Goal: Task Accomplishment & Management: Manage account settings

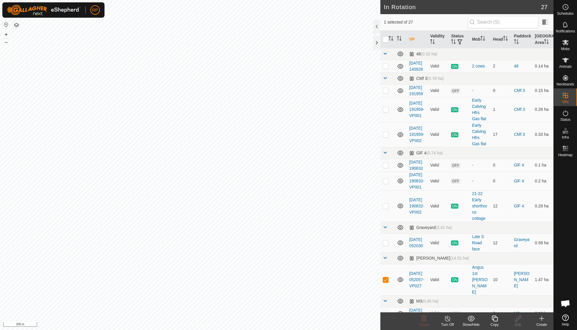
click at [448, 318] on line at bounding box center [447, 318] width 5 height 5
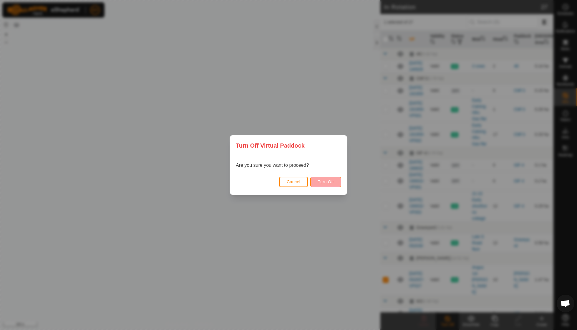
click at [321, 182] on span "Turn Off" at bounding box center [326, 181] width 16 height 5
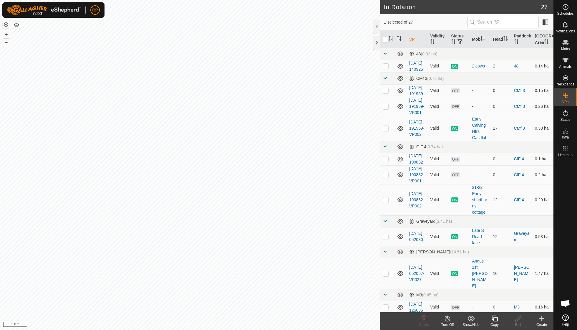
click at [449, 317] on icon at bounding box center [447, 318] width 5 height 6
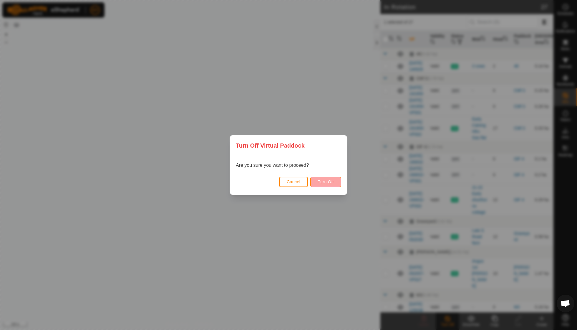
click at [328, 184] on button "Turn Off" at bounding box center [325, 182] width 31 height 10
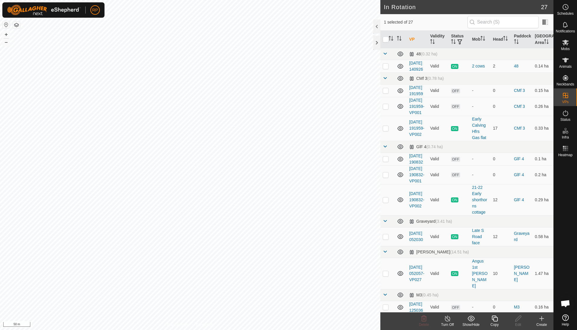
click at [495, 320] on icon at bounding box center [494, 318] width 7 height 7
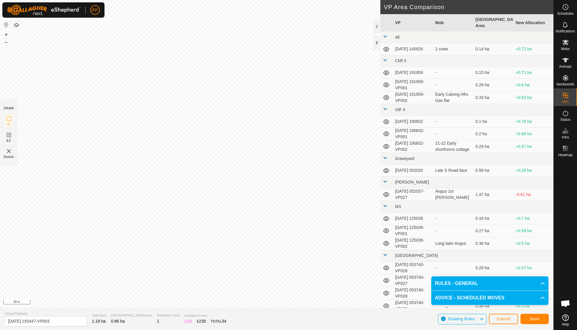
click at [527, 320] on button "Save" at bounding box center [534, 318] width 28 height 10
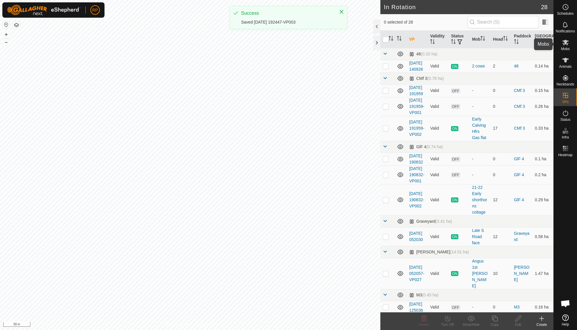
click at [565, 46] on es-mob-svg-icon at bounding box center [565, 42] width 11 height 9
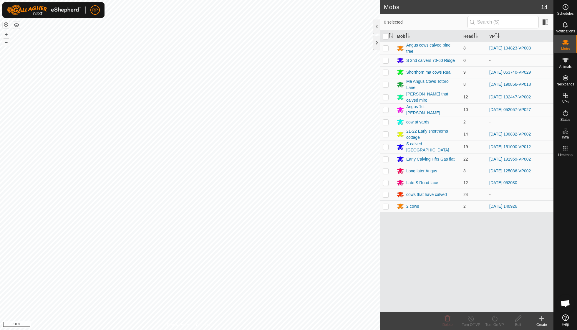
click at [387, 96] on p-checkbox at bounding box center [386, 96] width 6 height 5
checkbox input "true"
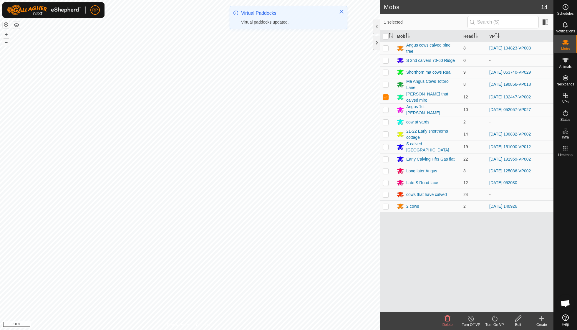
click at [496, 317] on icon at bounding box center [494, 318] width 5 height 6
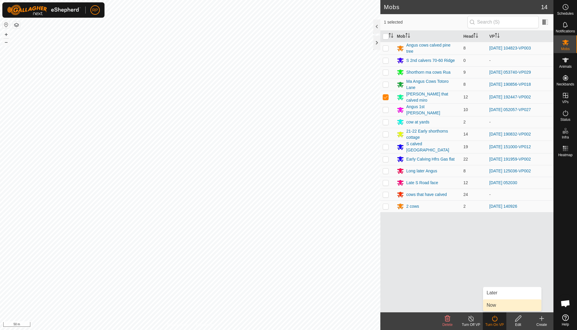
click at [497, 303] on link "Now" at bounding box center [512, 305] width 58 height 12
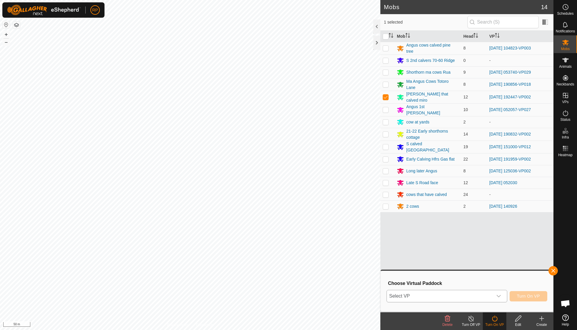
click at [498, 295] on icon "dropdown trigger" at bounding box center [498, 295] width 5 height 5
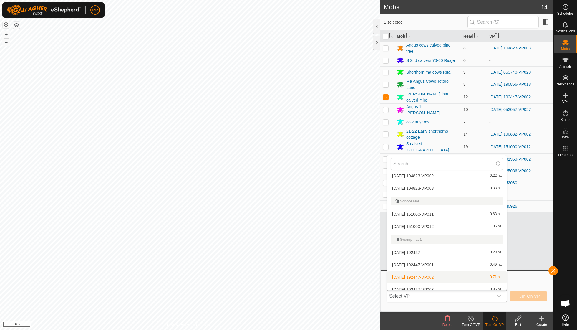
scroll to position [371, 0]
click at [443, 285] on li "2025-09-14 192447-VP003 0.86 ha" at bounding box center [446, 290] width 119 height 12
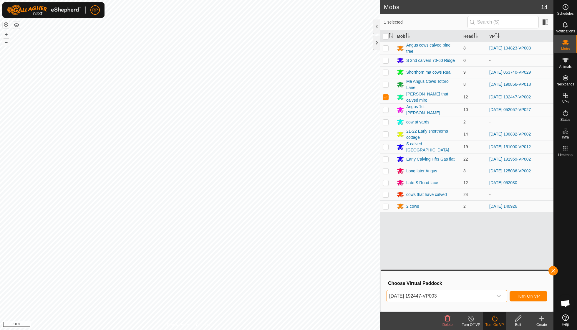
click at [520, 295] on span "Turn On VP" at bounding box center [528, 295] width 23 height 5
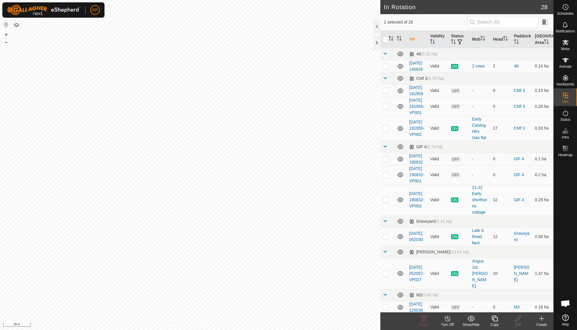
click at [493, 318] on icon at bounding box center [495, 318] width 6 height 6
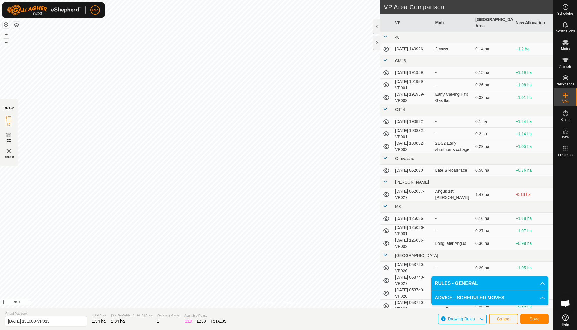
click at [536, 318] on span "Save" at bounding box center [534, 318] width 10 height 5
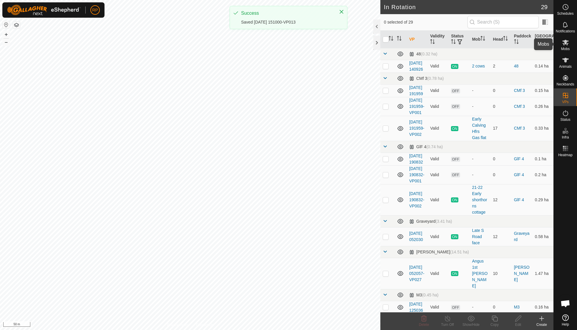
click at [565, 47] on span "Mobs" at bounding box center [565, 49] width 9 height 4
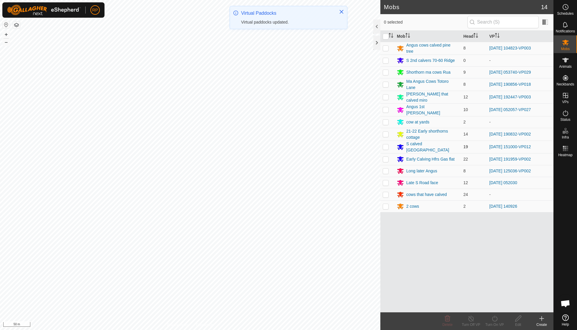
click at [386, 144] on p-checkbox at bounding box center [386, 146] width 6 height 5
checkbox input "true"
click at [494, 319] on icon at bounding box center [494, 318] width 7 height 7
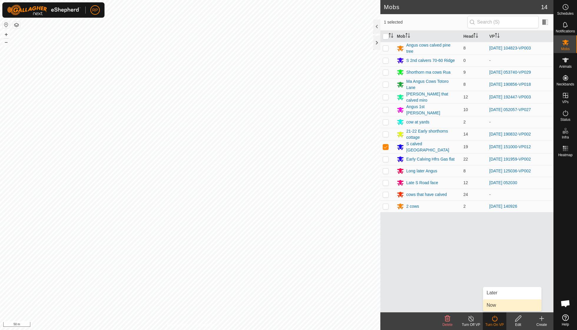
click at [495, 305] on link "Now" at bounding box center [512, 305] width 58 height 12
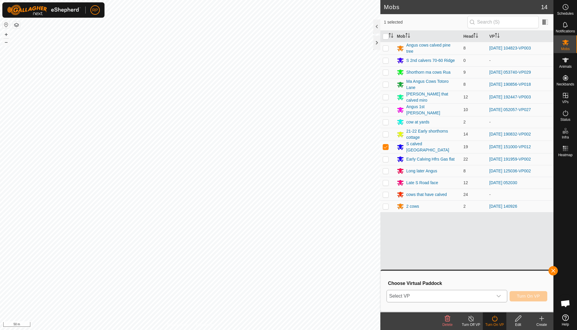
click at [498, 295] on icon "dropdown trigger" at bounding box center [498, 295] width 5 height 5
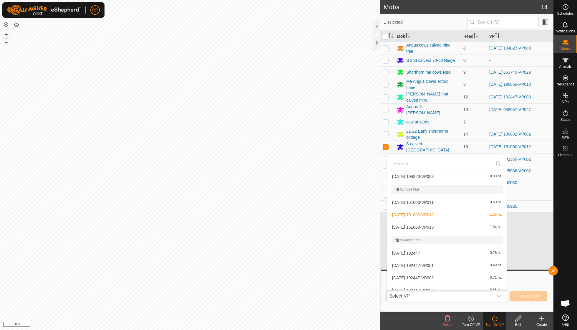
scroll to position [383, 0]
click at [429, 222] on li "2025-09-05 151000-VP013 1.34 ha" at bounding box center [446, 227] width 119 height 12
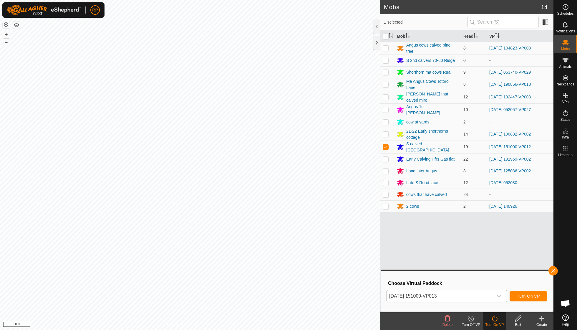
click at [525, 295] on span "Turn On VP" at bounding box center [528, 295] width 23 height 5
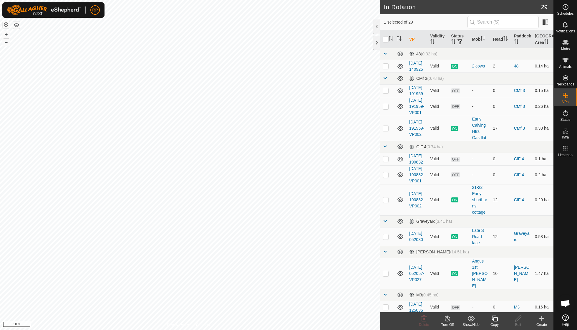
click at [492, 320] on icon at bounding box center [494, 318] width 7 height 7
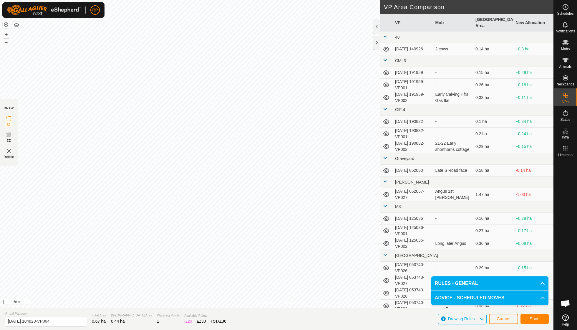
click at [534, 320] on span "Save" at bounding box center [534, 318] width 10 height 5
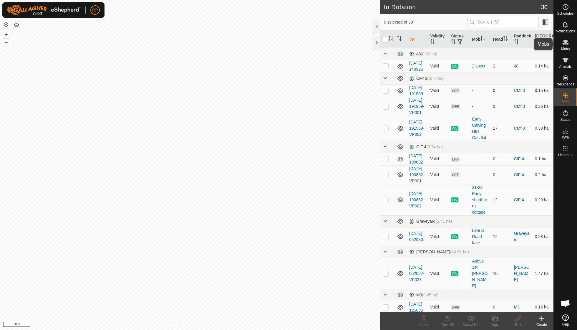
click at [564, 47] on span "Mobs" at bounding box center [565, 49] width 9 height 4
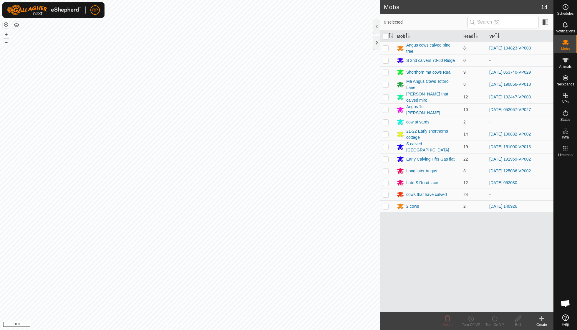
click at [388, 47] on p-checkbox at bounding box center [386, 48] width 6 height 5
checkbox input "true"
click at [492, 316] on icon at bounding box center [494, 318] width 7 height 7
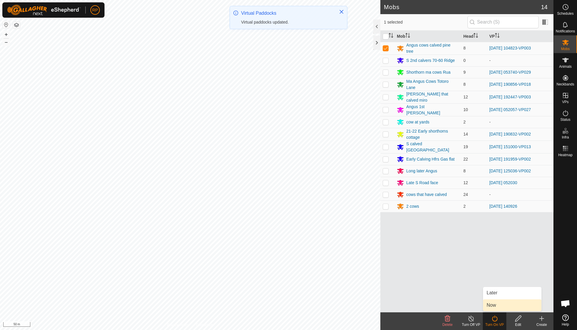
click at [491, 307] on link "Now" at bounding box center [512, 305] width 58 height 12
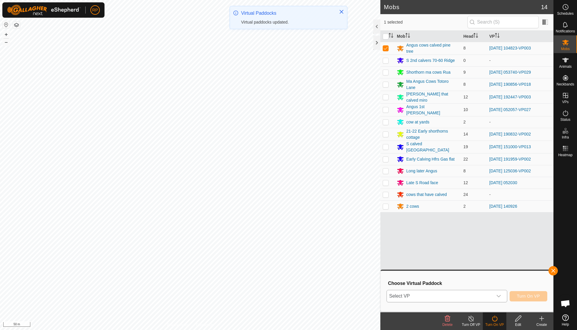
click at [497, 295] on icon "dropdown trigger" at bounding box center [498, 295] width 5 height 5
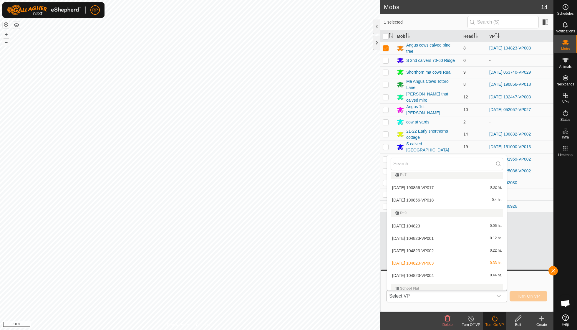
scroll to position [297, 0]
click at [441, 269] on li "2025-09-14 104823-VP004 0.44 ha" at bounding box center [446, 275] width 119 height 12
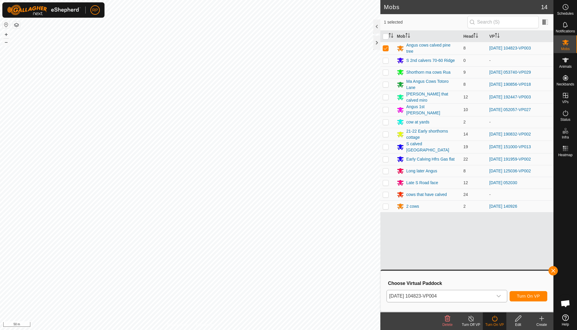
click at [526, 294] on span "Turn On VP" at bounding box center [528, 295] width 23 height 5
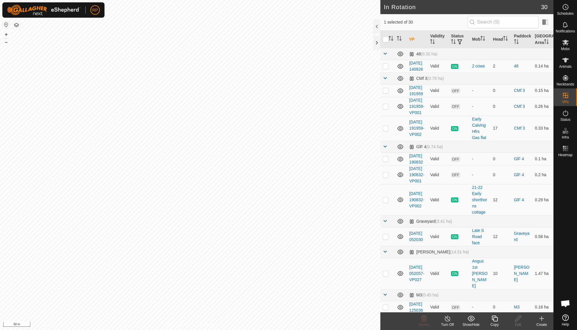
click at [496, 319] on icon at bounding box center [494, 318] width 7 height 7
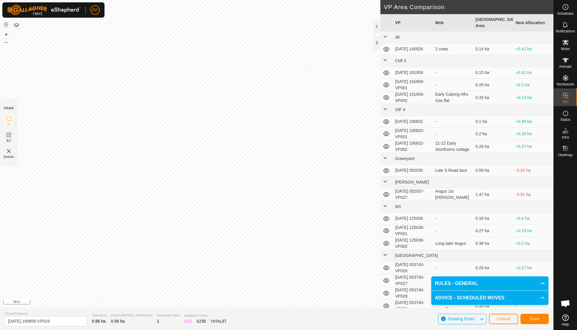
click at [531, 321] on button "Save" at bounding box center [534, 318] width 28 height 10
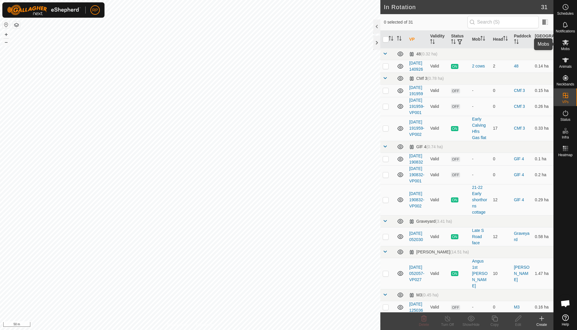
click at [567, 44] on icon at bounding box center [565, 42] width 7 height 7
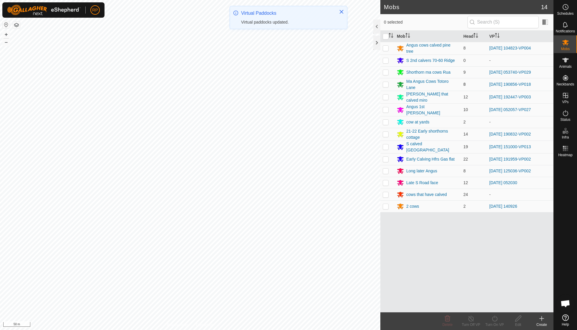
click at [387, 83] on p-checkbox at bounding box center [386, 84] width 6 height 5
checkbox input "true"
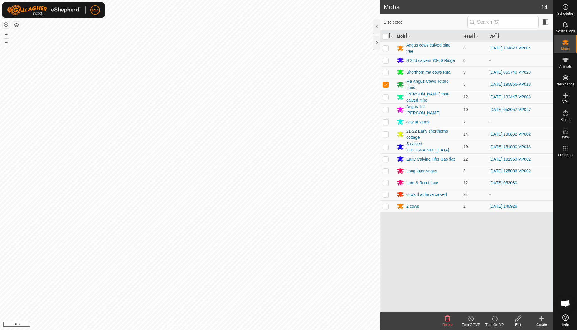
click at [495, 319] on icon at bounding box center [494, 318] width 7 height 7
click at [495, 306] on link "Now" at bounding box center [512, 305] width 58 height 12
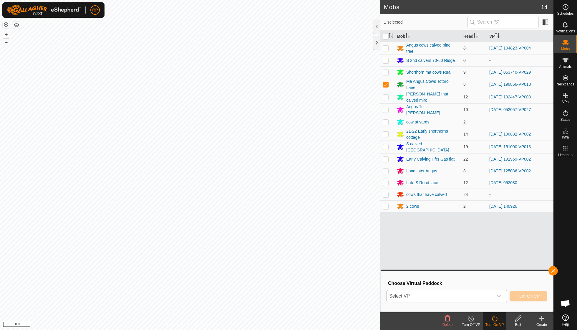
click at [498, 296] on icon "dropdown trigger" at bounding box center [498, 295] width 5 height 5
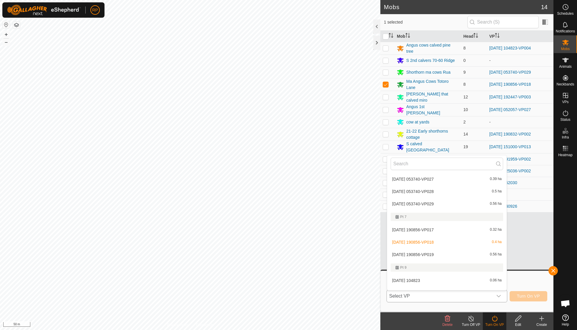
scroll to position [255, 0]
click at [437, 249] on li "2025-09-03 190856-VP019 0.56 ha" at bounding box center [446, 254] width 119 height 12
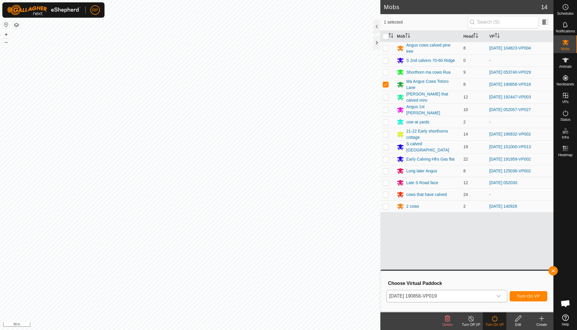
click at [525, 295] on span "Turn On VP" at bounding box center [528, 295] width 23 height 5
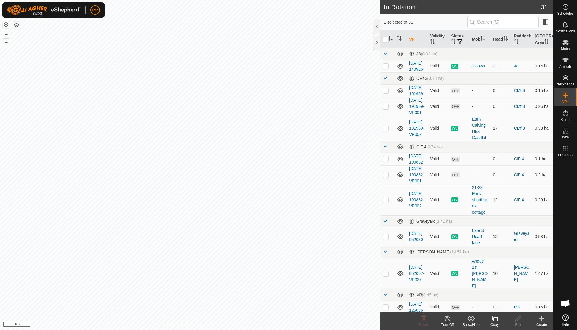
click at [449, 320] on icon at bounding box center [447, 318] width 7 height 7
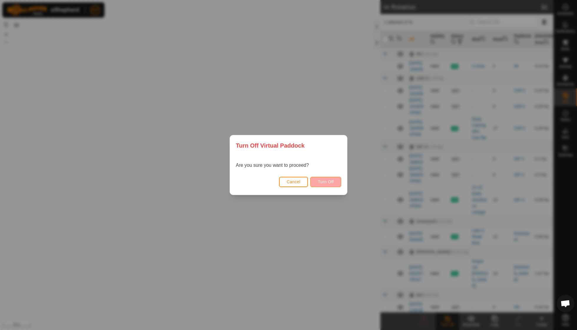
click at [328, 184] on button "Turn Off" at bounding box center [325, 182] width 31 height 10
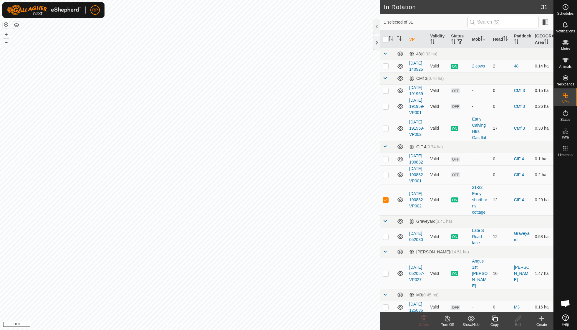
click at [494, 318] on icon at bounding box center [494, 318] width 7 height 7
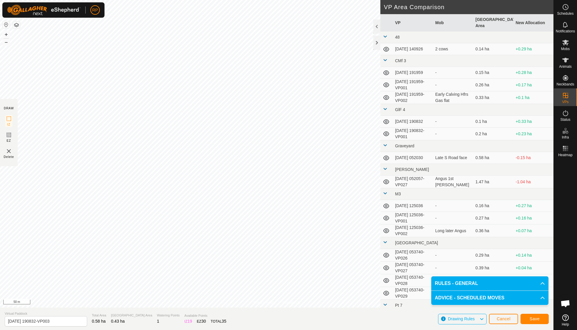
click at [534, 321] on button "Save" at bounding box center [534, 318] width 28 height 10
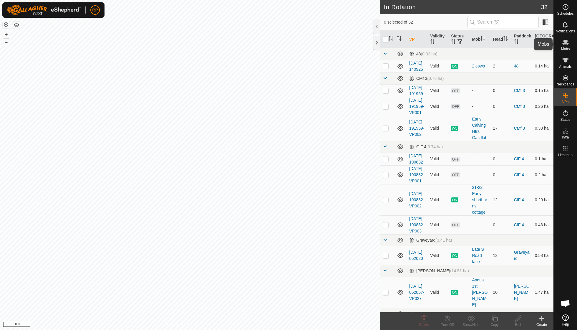
click at [566, 45] on icon at bounding box center [565, 42] width 7 height 7
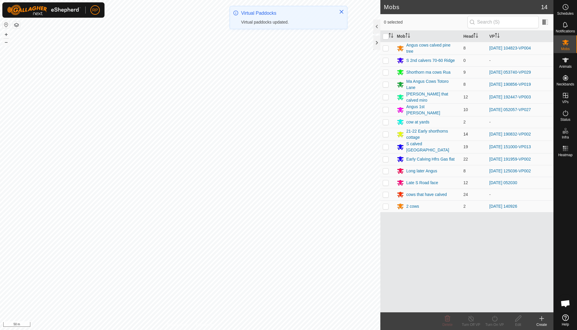
click at [385, 132] on p-checkbox at bounding box center [386, 134] width 6 height 5
checkbox input "true"
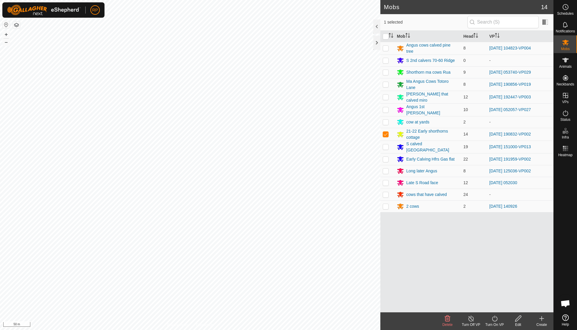
click at [496, 318] on icon at bounding box center [494, 318] width 7 height 7
click at [495, 305] on link "Now" at bounding box center [512, 305] width 58 height 12
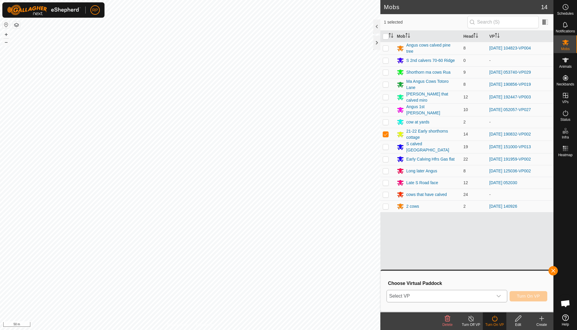
click at [499, 295] on icon "dropdown trigger" at bounding box center [498, 295] width 5 height 5
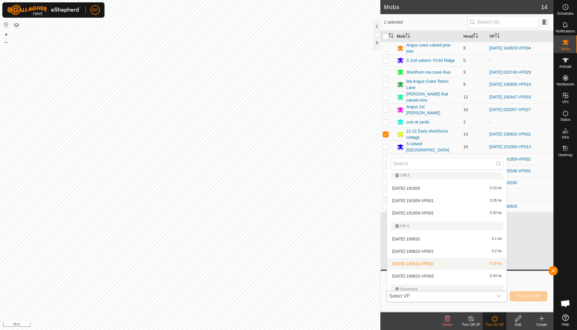
scroll to position [35, 0]
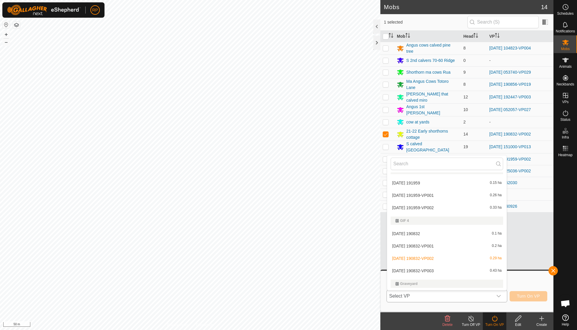
click at [438, 268] on li "2025-09-14 190832-VP003 0.43 ha" at bounding box center [446, 271] width 119 height 12
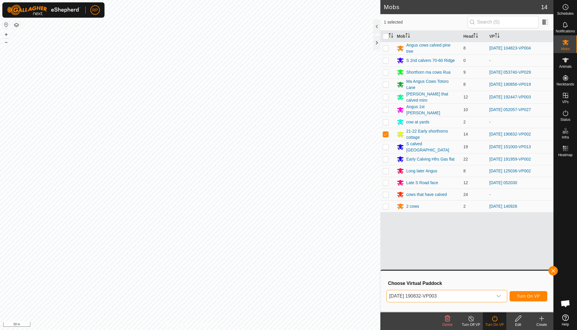
click at [519, 293] on span "Turn On VP" at bounding box center [528, 295] width 23 height 5
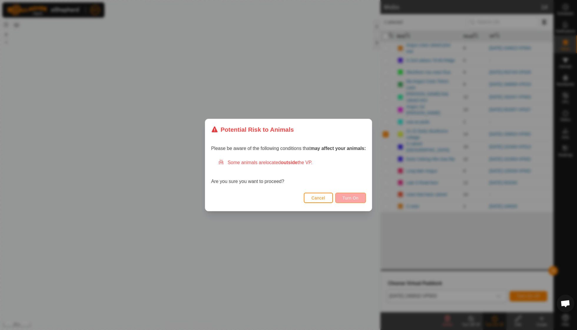
click at [344, 196] on span "Turn On" at bounding box center [351, 197] width 16 height 5
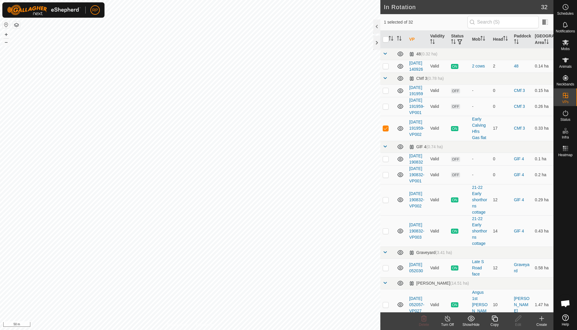
click at [494, 324] on div "Copy" at bounding box center [495, 324] width 24 height 5
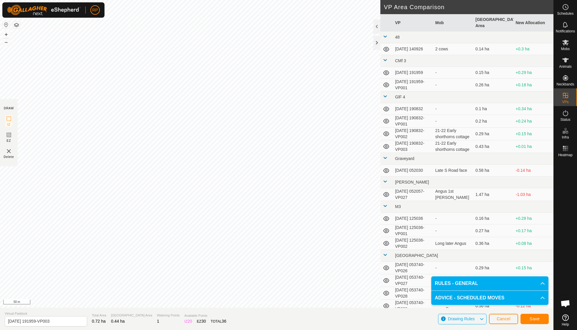
click at [533, 321] on span "Save" at bounding box center [534, 318] width 10 height 5
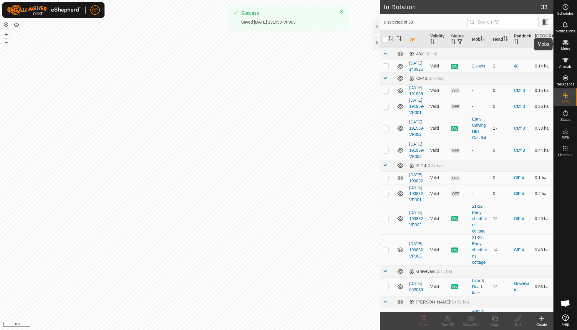
click at [566, 49] on span "Mobs" at bounding box center [565, 49] width 9 height 4
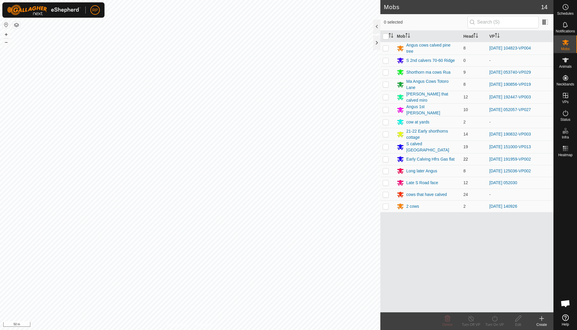
click at [386, 157] on p-checkbox at bounding box center [386, 159] width 6 height 5
checkbox input "true"
click at [496, 319] on icon at bounding box center [494, 318] width 7 height 7
click at [496, 305] on link "Now" at bounding box center [512, 305] width 58 height 12
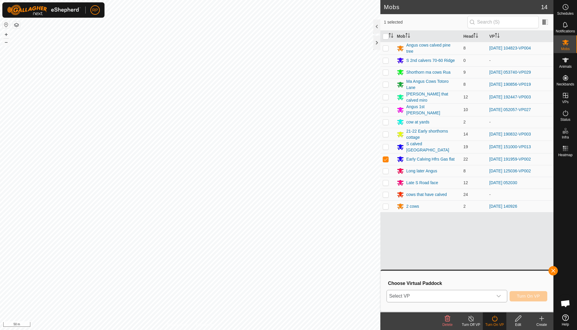
click at [498, 295] on icon "dropdown trigger" at bounding box center [498, 295] width 5 height 5
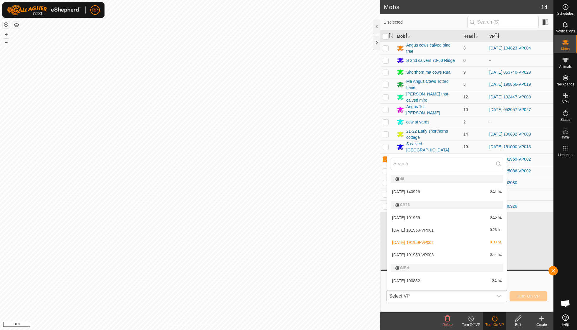
scroll to position [7, 0]
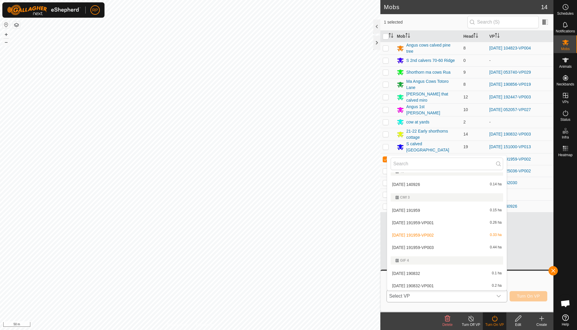
click at [440, 247] on li "2025-09-14 191959-VP003 0.44 ha" at bounding box center [446, 247] width 119 height 12
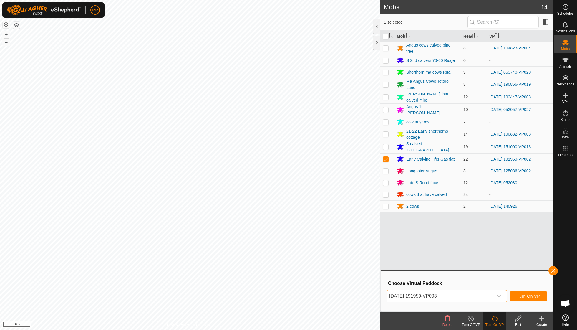
click at [528, 297] on span "Turn On VP" at bounding box center [528, 295] width 23 height 5
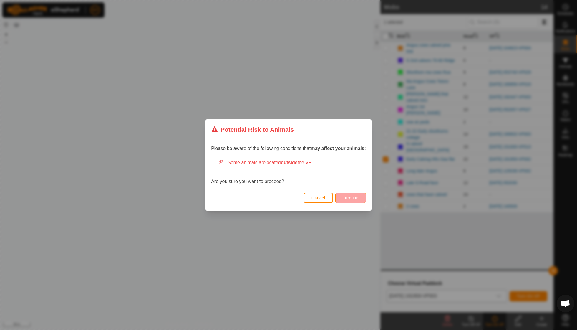
click at [345, 202] on button "Turn On" at bounding box center [350, 197] width 31 height 10
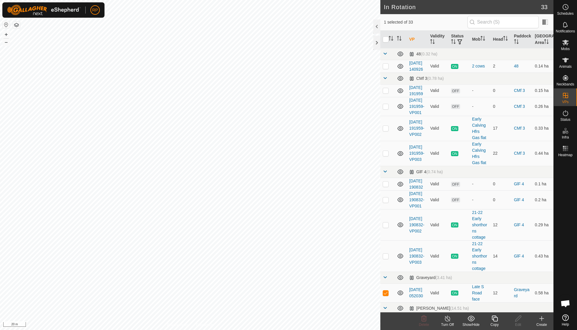
click at [494, 318] on icon at bounding box center [494, 318] width 7 height 7
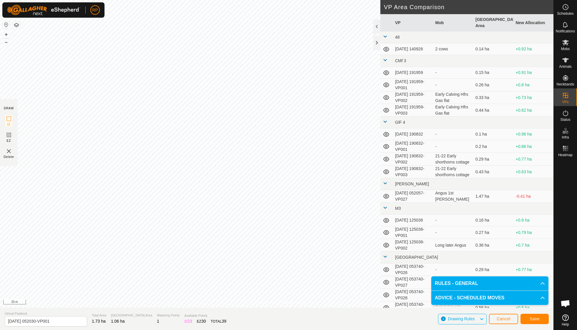
click at [536, 317] on span "Save" at bounding box center [534, 318] width 10 height 5
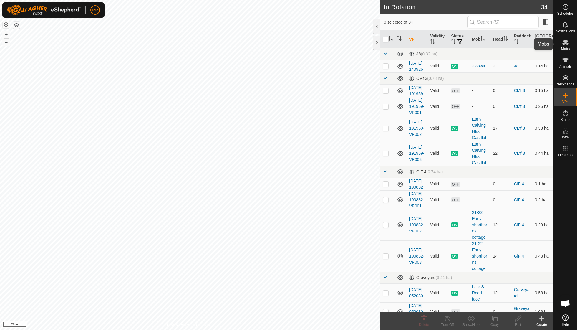
click at [567, 47] on span "Mobs" at bounding box center [565, 49] width 9 height 4
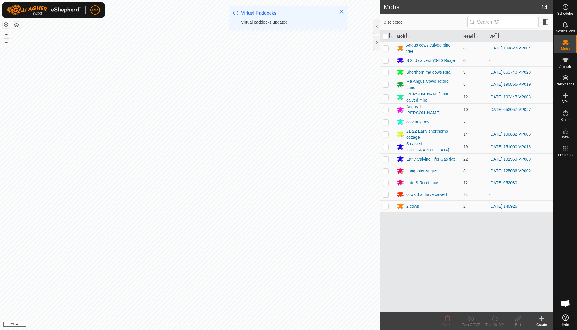
click at [384, 180] on p-checkbox at bounding box center [386, 182] width 6 height 5
checkbox input "true"
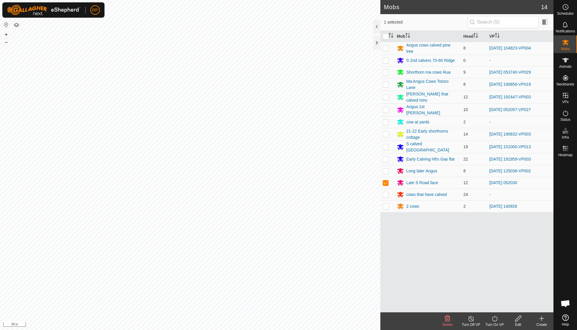
click at [494, 318] on icon at bounding box center [494, 318] width 7 height 7
click at [494, 308] on link "Now" at bounding box center [512, 305] width 58 height 12
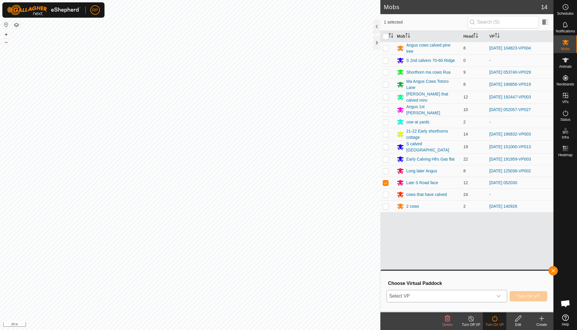
click at [501, 295] on div "dropdown trigger" at bounding box center [499, 296] width 12 height 12
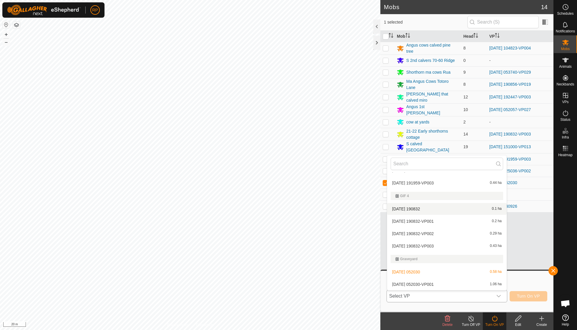
scroll to position [85, 0]
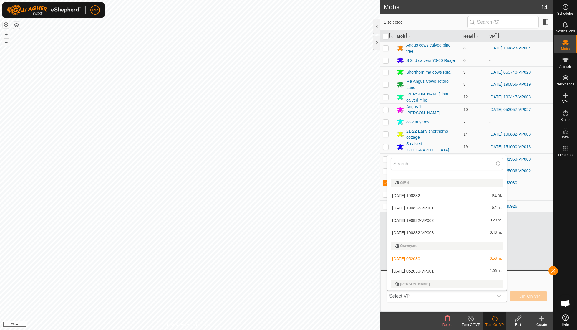
click at [439, 271] on li "[DATE] 052030-VP001 1.06 ha" at bounding box center [446, 271] width 119 height 12
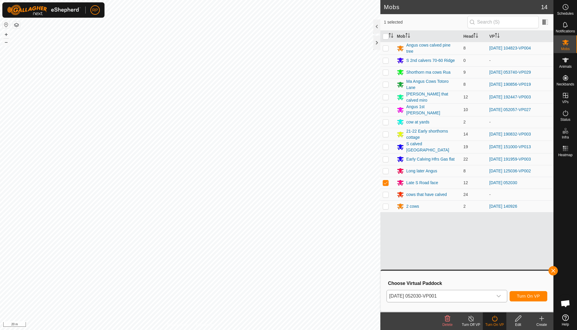
click at [523, 296] on span "Turn On VP" at bounding box center [528, 295] width 23 height 5
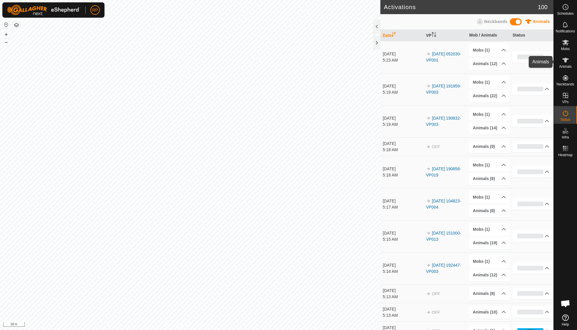
click at [564, 64] on es-animals-svg-icon at bounding box center [565, 59] width 11 height 9
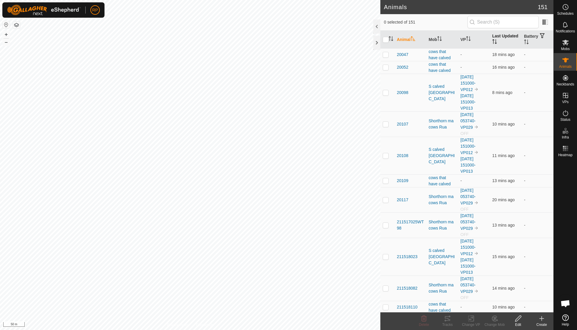
click at [496, 41] on icon "Activate to sort" at bounding box center [494, 41] width 5 height 5
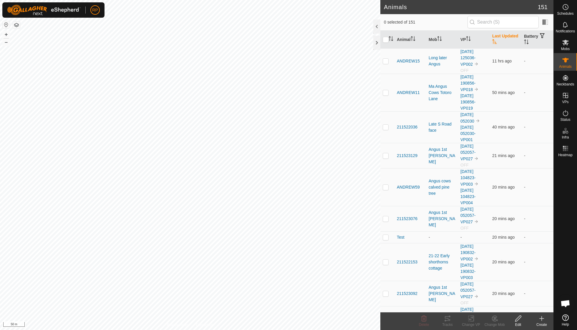
click at [496, 41] on icon "Activate to sort" at bounding box center [494, 41] width 5 height 5
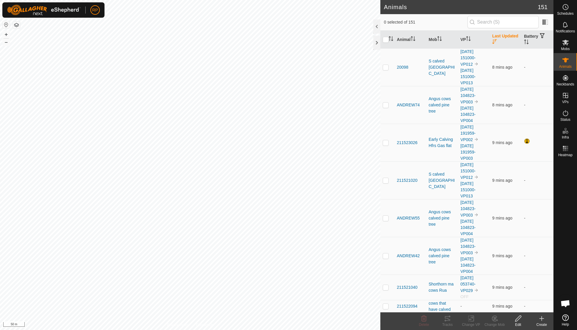
click at [496, 44] on icon "Activate to sort" at bounding box center [494, 41] width 5 height 5
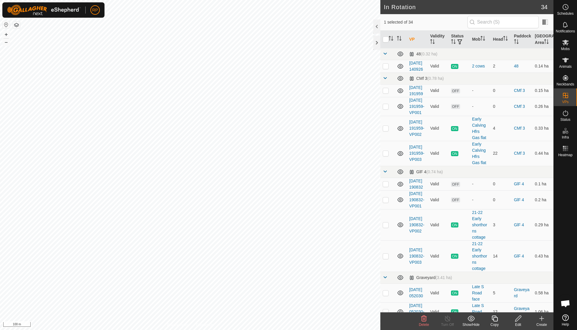
click at [424, 318] on icon at bounding box center [424, 318] width 6 height 6
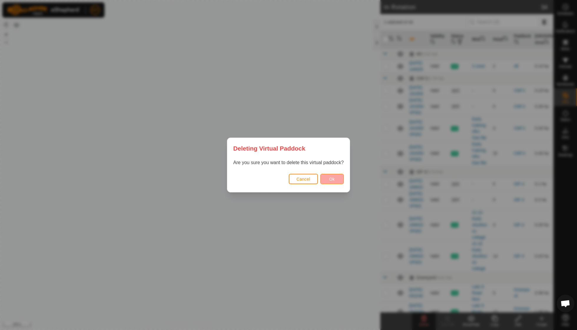
click at [336, 182] on button "Ok" at bounding box center [332, 179] width 24 height 10
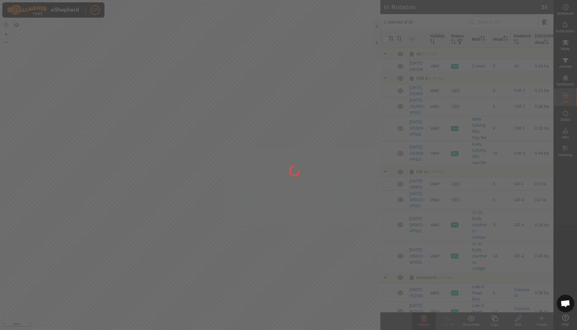
checkbox input "false"
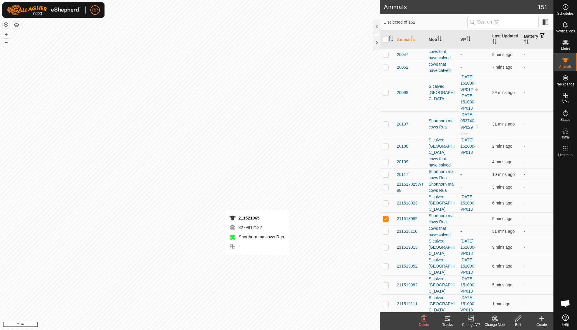
checkbox input "true"
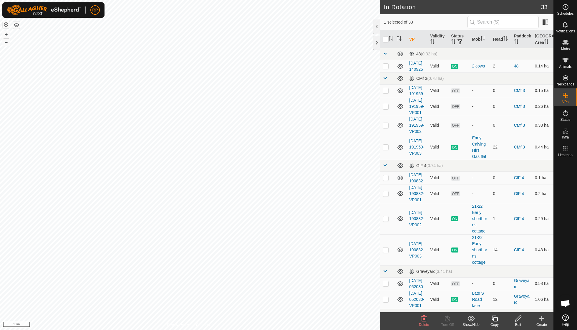
checkbox input "false"
click at [564, 65] on span "Animals" at bounding box center [565, 67] width 13 height 4
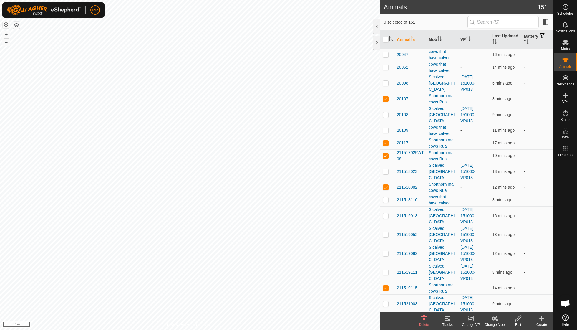
click at [492, 318] on icon at bounding box center [494, 318] width 5 height 5
click at [499, 295] on link "Choose Mob..." at bounding box center [512, 293] width 58 height 12
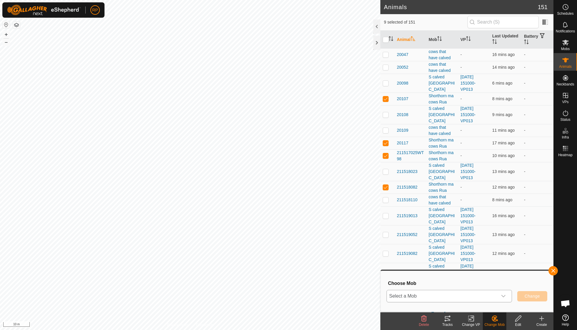
click at [503, 295] on icon "dropdown trigger" at bounding box center [503, 295] width 5 height 5
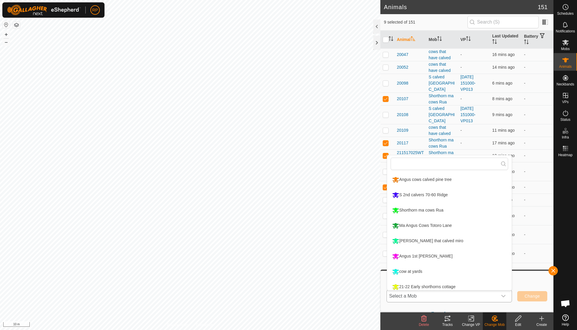
scroll to position [4, 0]
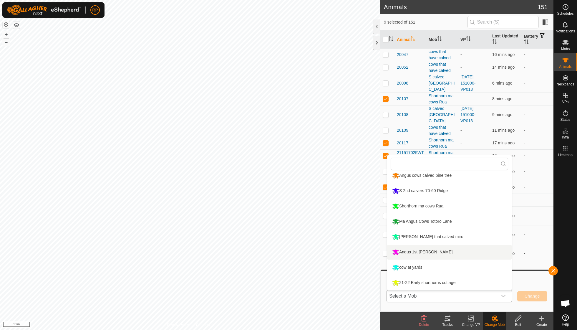
click at [436, 223] on div "Ma Angus Cows Totoro Lane" at bounding box center [422, 221] width 63 height 10
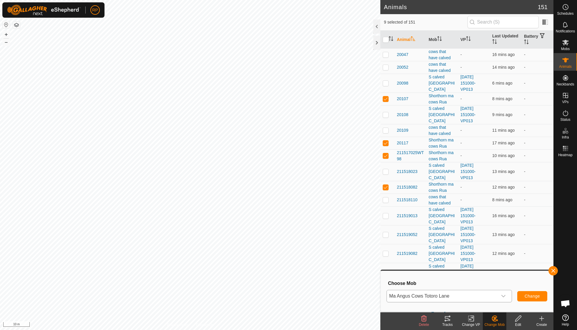
click at [528, 295] on span "Change" at bounding box center [531, 295] width 15 height 5
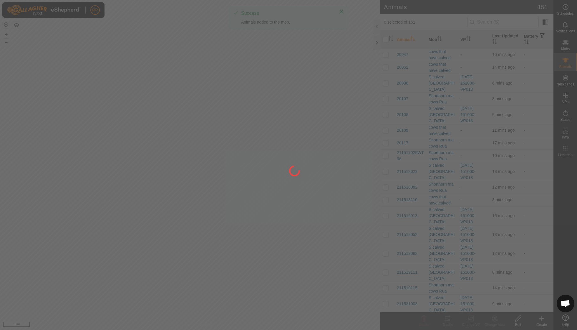
checkbox input "false"
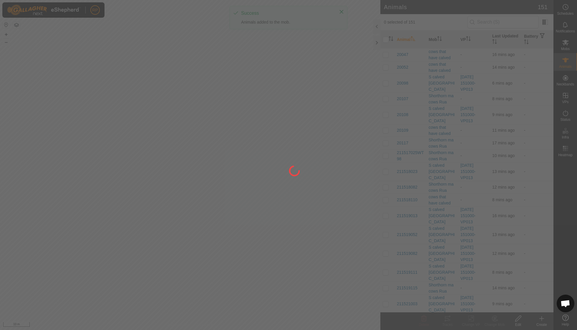
checkbox input "false"
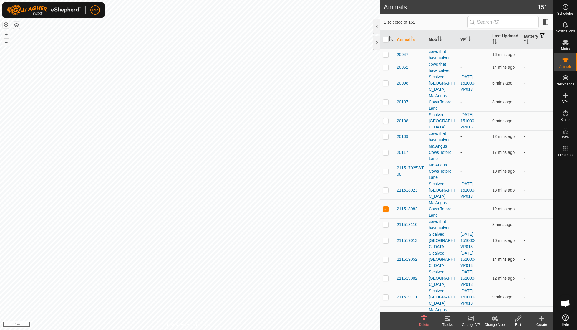
checkbox input "true"
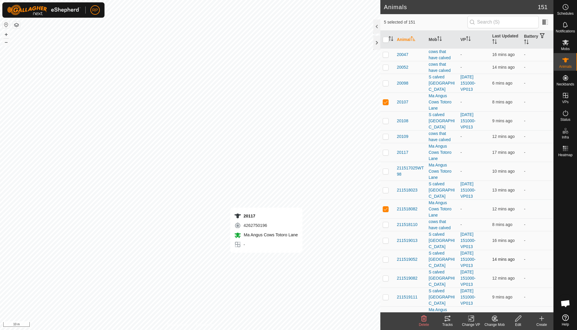
checkbox input "true"
click at [471, 318] on icon at bounding box center [470, 318] width 7 height 7
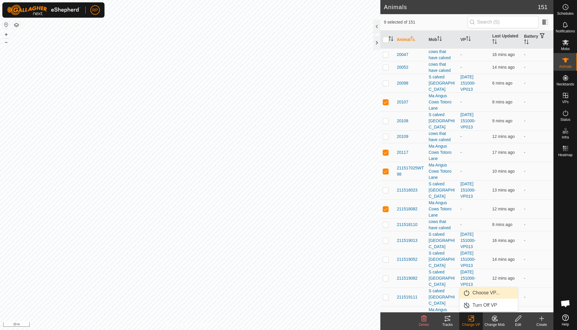
click at [482, 292] on link "Choose VP..." at bounding box center [488, 293] width 58 height 12
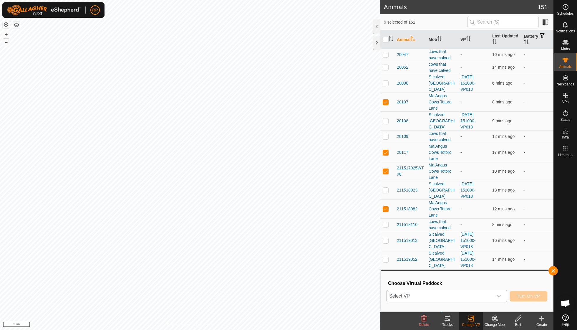
click at [498, 296] on icon "dropdown trigger" at bounding box center [498, 295] width 5 height 5
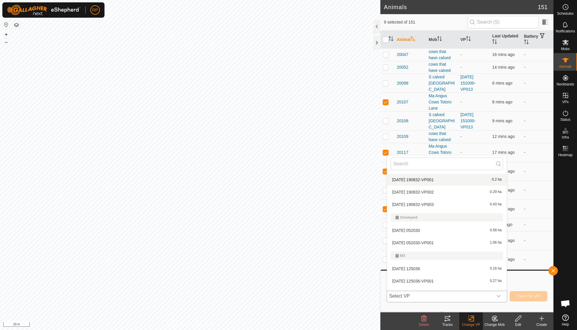
scroll to position [125, 0]
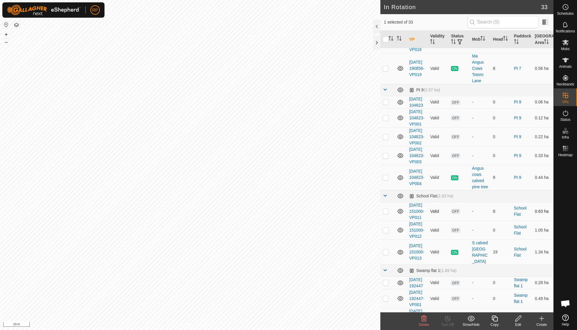
scroll to position [442, 0]
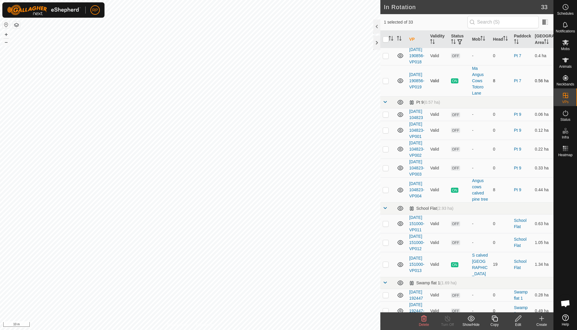
click at [384, 83] on p-checkbox at bounding box center [386, 80] width 6 height 5
checkbox input "true"
click at [566, 47] on span "Mobs" at bounding box center [565, 49] width 9 height 4
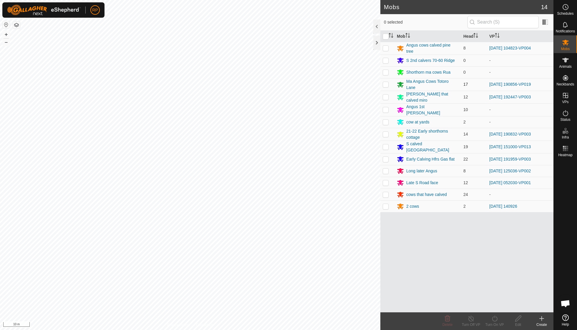
click at [385, 84] on p-checkbox at bounding box center [386, 84] width 6 height 5
checkbox input "true"
click at [470, 320] on icon at bounding box center [470, 318] width 7 height 7
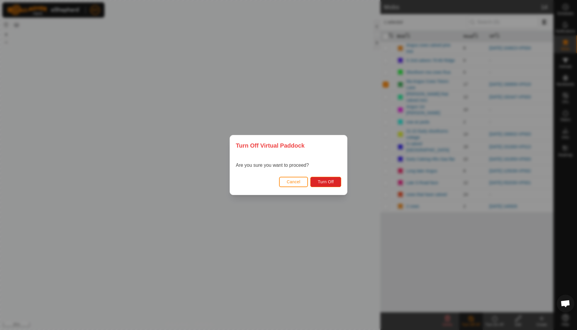
click at [294, 182] on span "Cancel" at bounding box center [294, 181] width 14 height 5
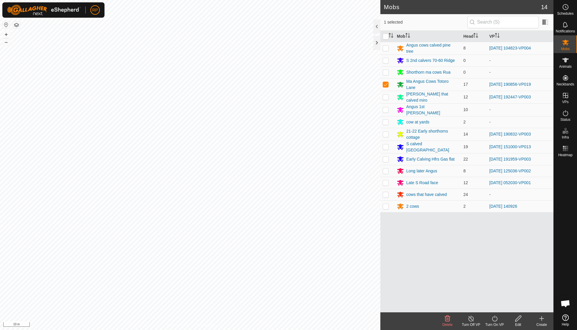
click at [496, 317] on icon at bounding box center [494, 318] width 7 height 7
click at [495, 305] on link "Now" at bounding box center [512, 305] width 58 height 12
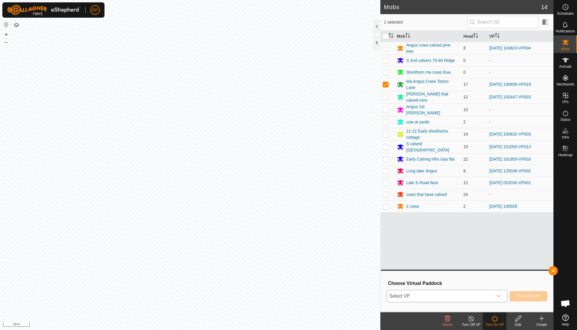
click at [498, 296] on icon "dropdown trigger" at bounding box center [498, 295] width 5 height 5
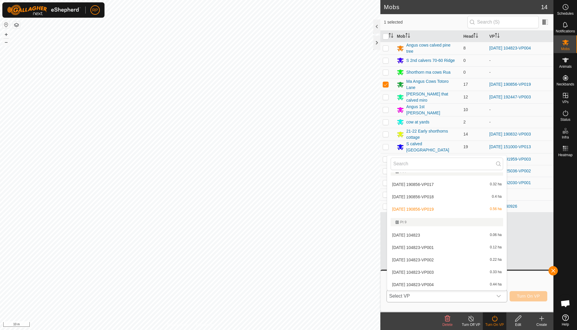
scroll to position [311, 0]
click at [419, 204] on li "2025-09-03 190856-VP019 0.56 ha" at bounding box center [446, 209] width 119 height 12
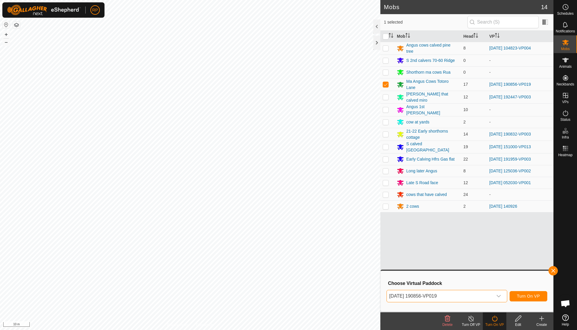
click at [530, 295] on span "Turn On VP" at bounding box center [528, 295] width 23 height 5
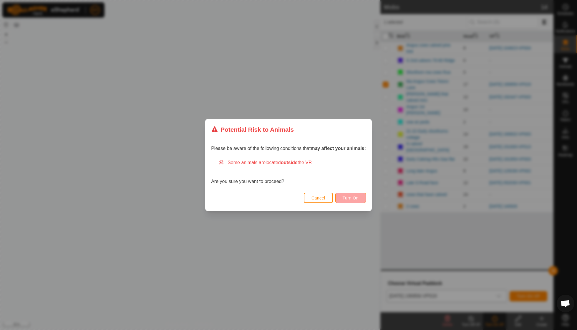
click at [353, 196] on span "Turn On" at bounding box center [351, 197] width 16 height 5
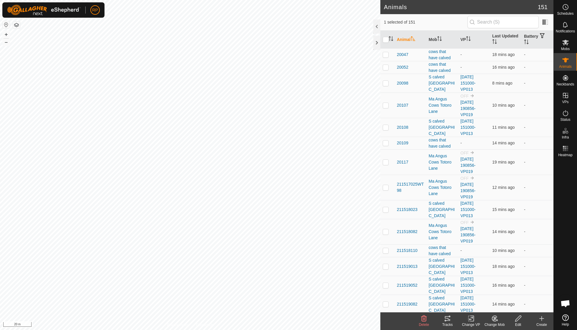
click at [447, 317] on icon at bounding box center [447, 318] width 7 height 7
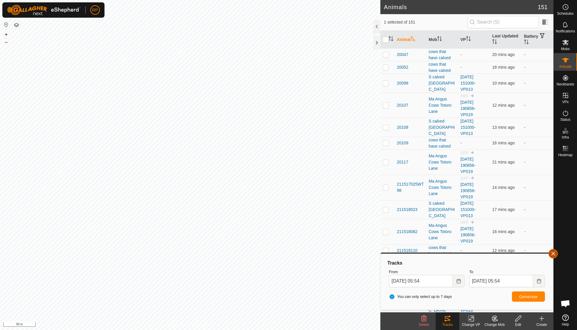
click at [552, 253] on button "button" at bounding box center [552, 253] width 9 height 9
